Goal: Task Accomplishment & Management: Use online tool/utility

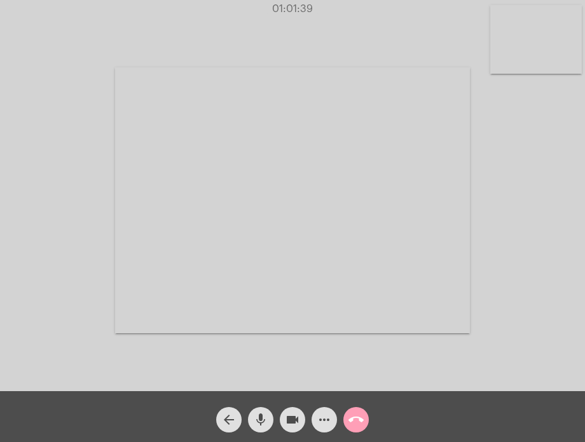
click at [353, 420] on mat-icon "call_end" at bounding box center [355, 419] width 15 height 15
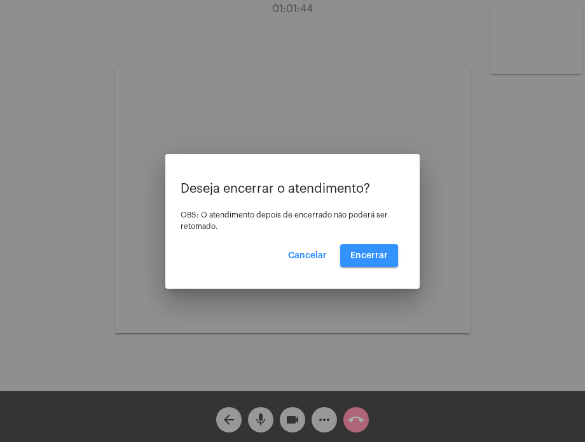
click at [347, 255] on button "Encerrar" at bounding box center [369, 255] width 58 height 23
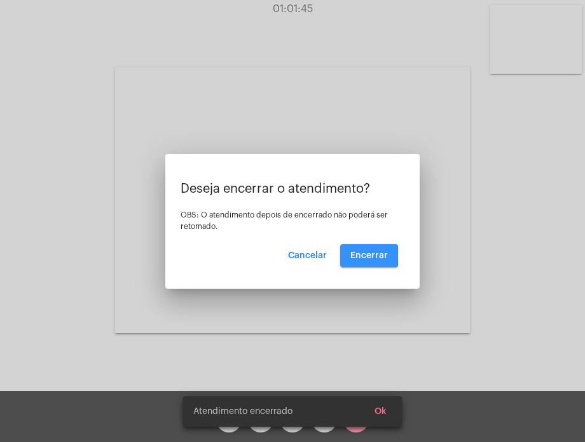
click at [347, 255] on video at bounding box center [292, 200] width 355 height 266
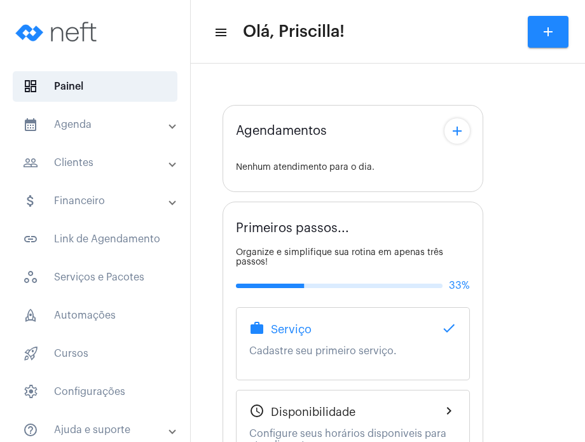
type input "[URL][DOMAIN_NAME][PERSON_NAME][PERSON_NAME]"
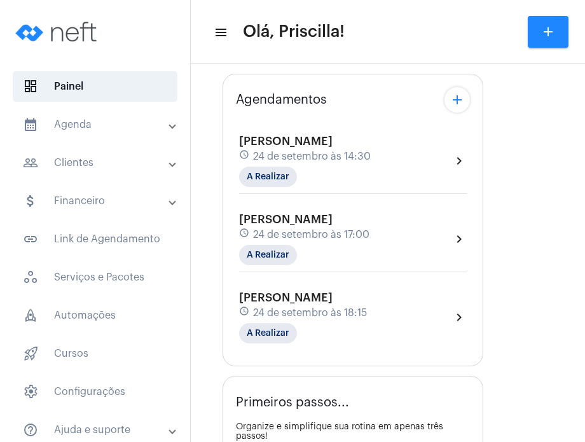
scroll to position [163, 0]
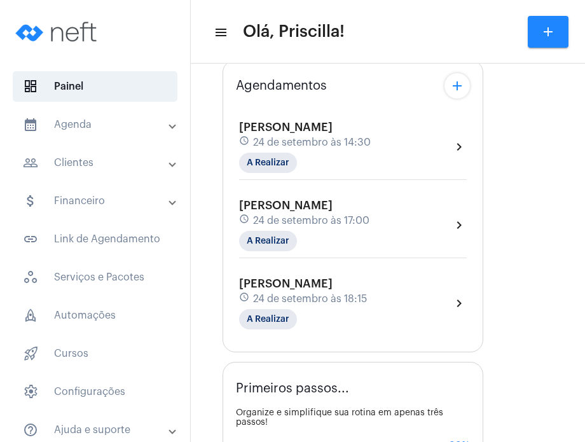
click at [418, 294] on div "[PERSON_NAME] schedule 24 de setembro às 18:15 A Realizar chevron_right" at bounding box center [353, 303] width 228 height 52
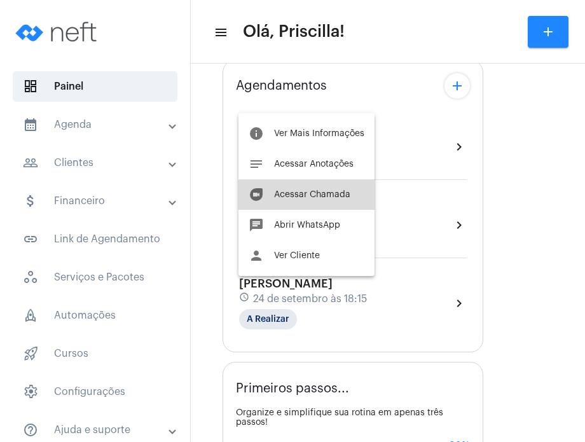
click at [333, 195] on span "Acessar Chamada" at bounding box center [312, 194] width 76 height 9
